Goal: Information Seeking & Learning: Check status

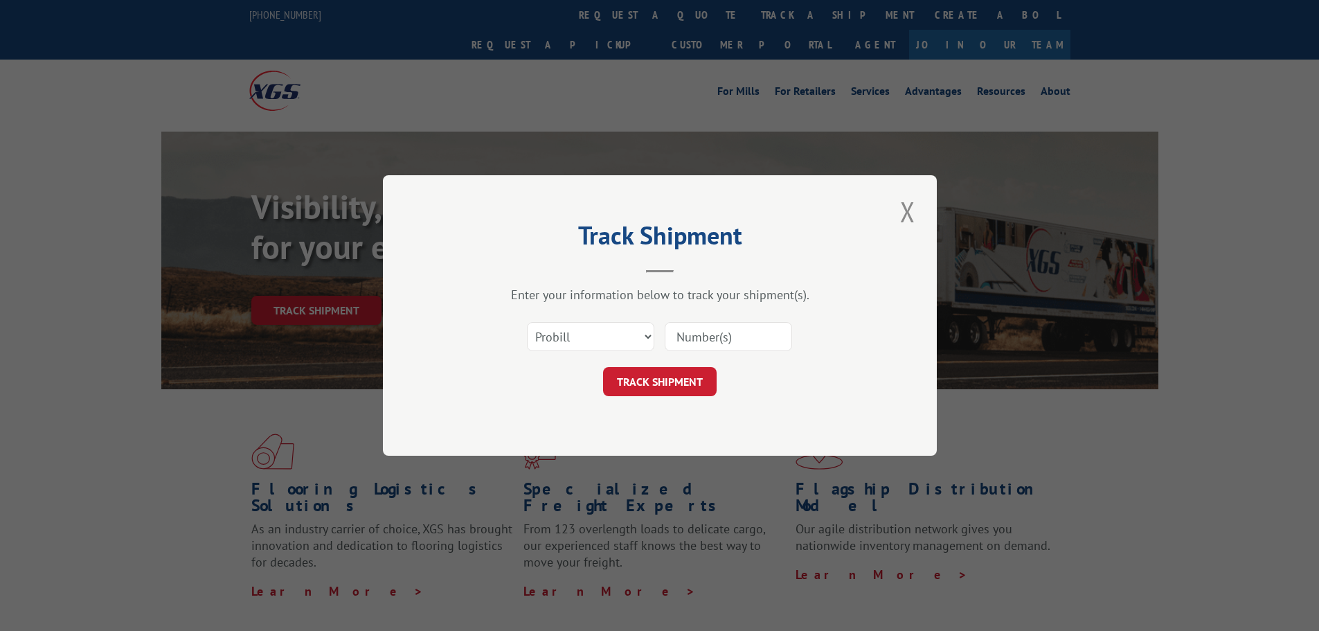
click at [719, 336] on input at bounding box center [728, 336] width 127 height 29
type input "17458356"
click at [668, 381] on button "TRACK SHIPMENT" at bounding box center [660, 381] width 114 height 29
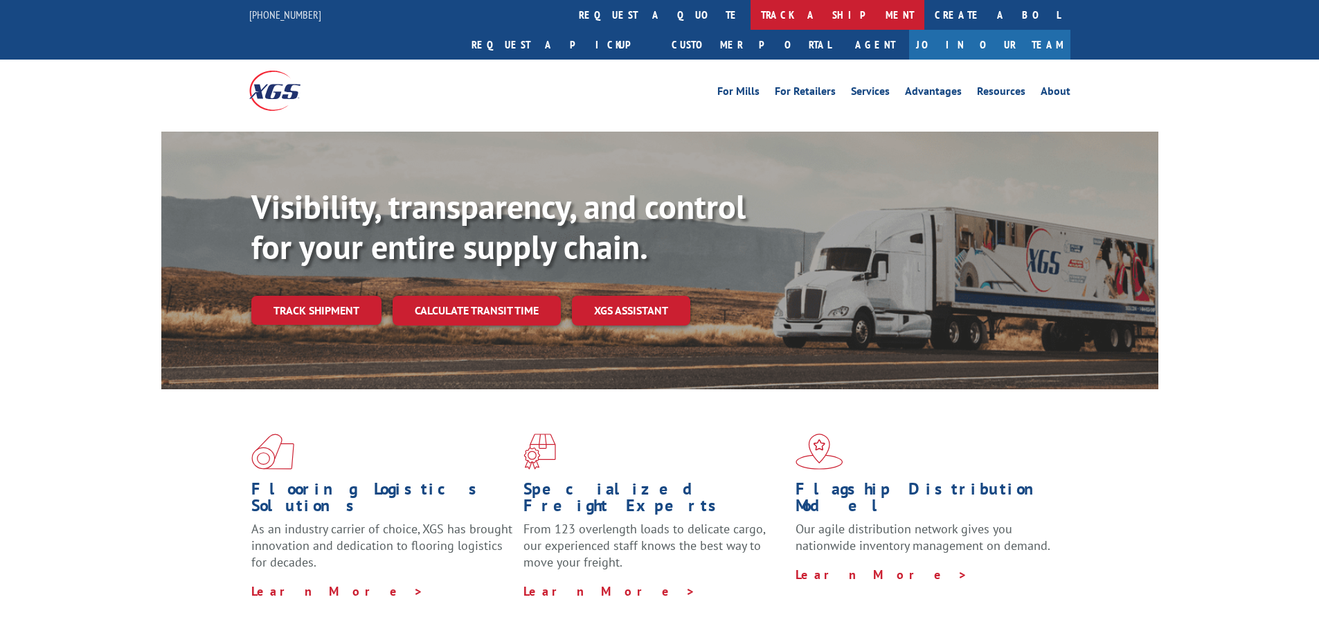
click at [750, 19] on link "track a shipment" at bounding box center [837, 15] width 174 height 30
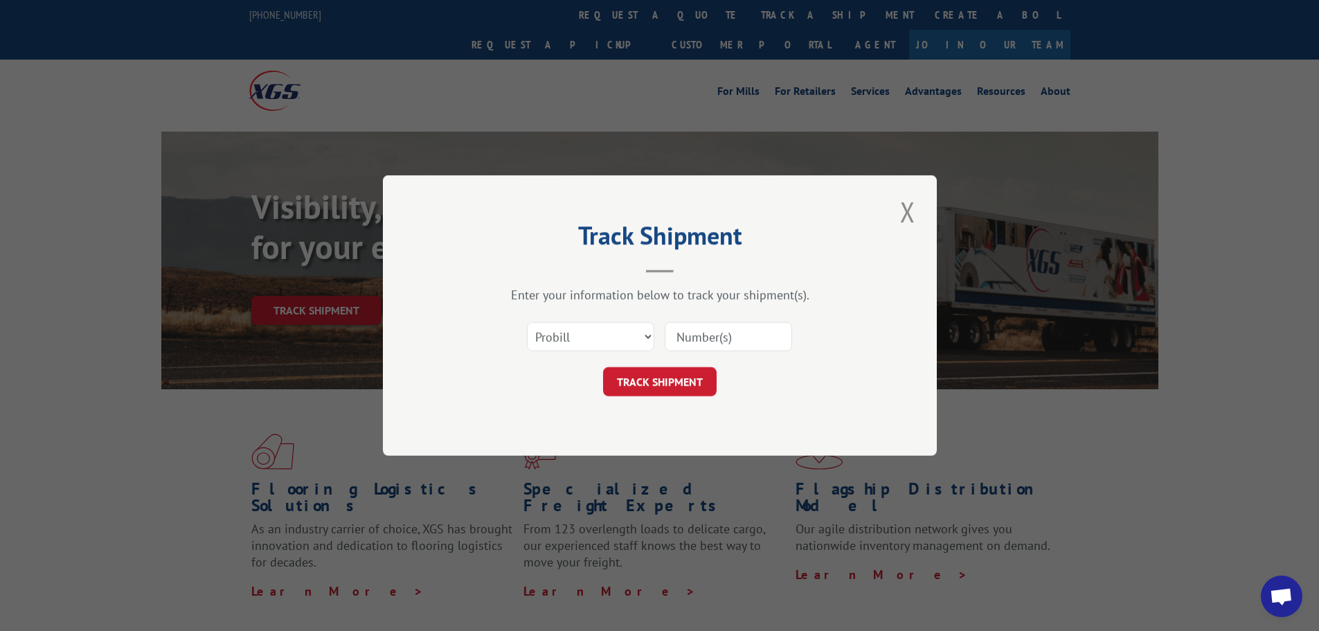
click at [713, 345] on input at bounding box center [728, 336] width 127 height 29
type input "17458356"
click at [684, 383] on button "TRACK SHIPMENT" at bounding box center [660, 381] width 114 height 29
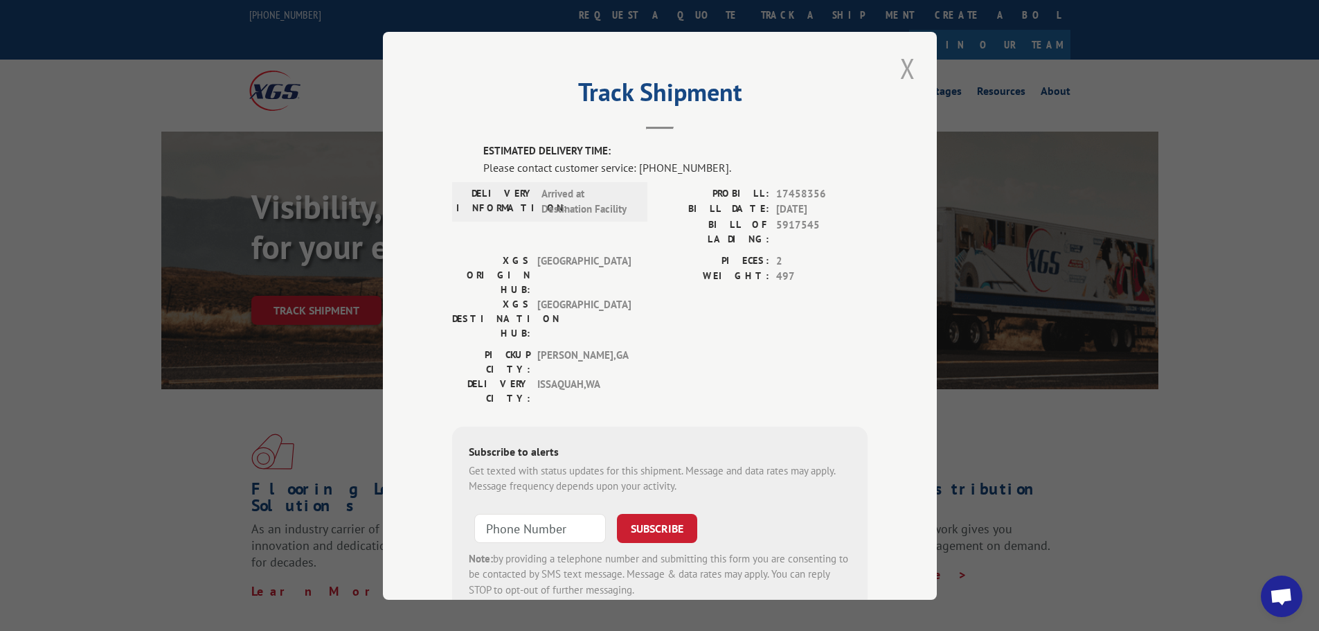
click at [904, 65] on button "Close modal" at bounding box center [908, 68] width 24 height 38
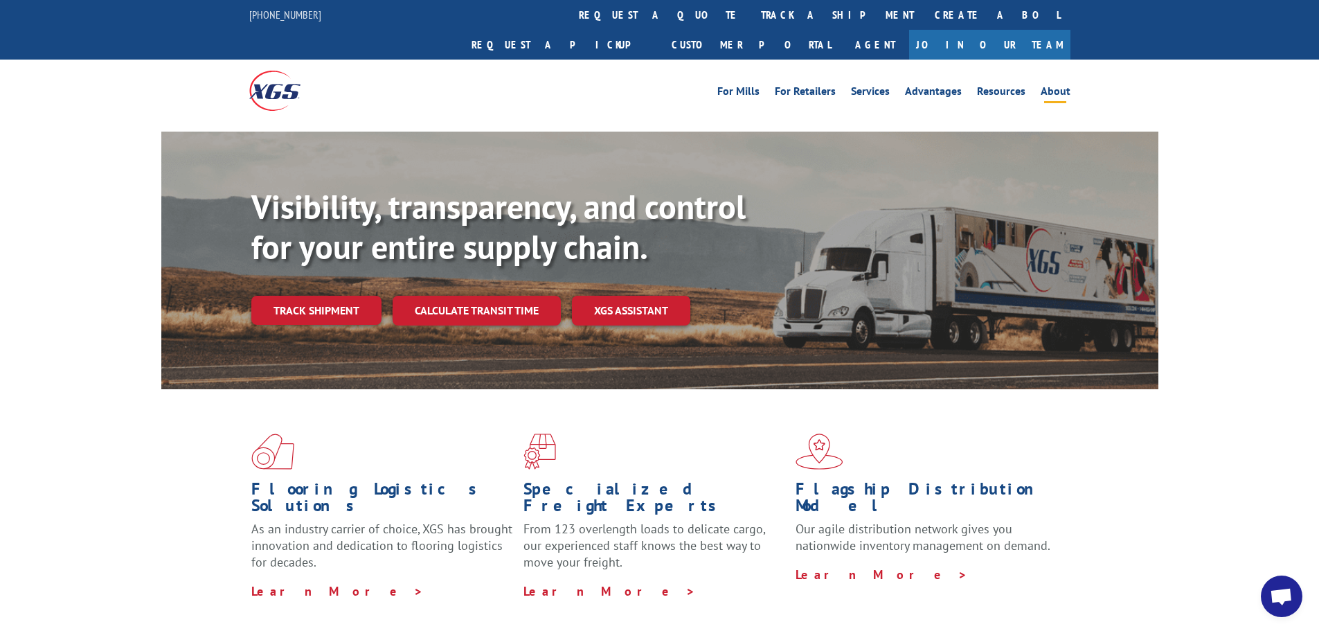
drag, startPoint x: 1274, startPoint y: 0, endPoint x: 1043, endPoint y: 57, distance: 238.1
click at [1179, 132] on div "Visibility, transparency, and control for your entire supply chain. Track shipm…" at bounding box center [659, 274] width 1319 height 285
